Goal: Task Accomplishment & Management: Manage account settings

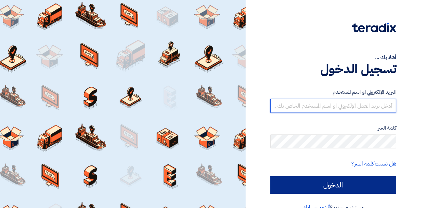
type input "yasmin.ahmed@asecautomation.com"
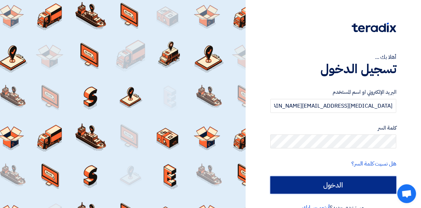
click at [321, 185] on input "الدخول" at bounding box center [333, 184] width 126 height 17
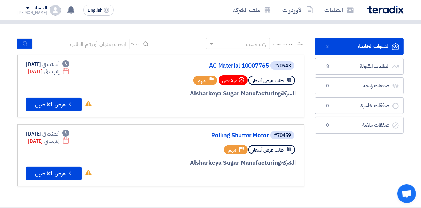
scroll to position [28, 0]
